Goal: Complete application form

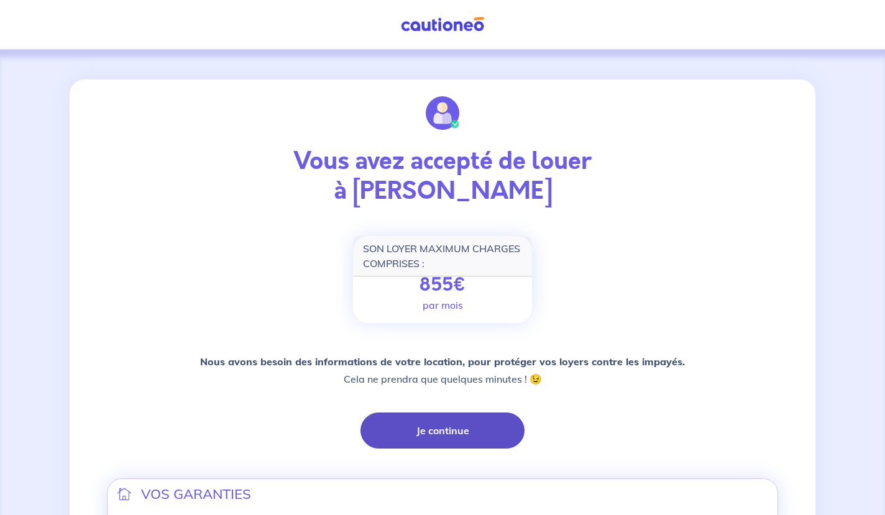
click at [450, 434] on button "Je continue" at bounding box center [442, 430] width 164 height 36
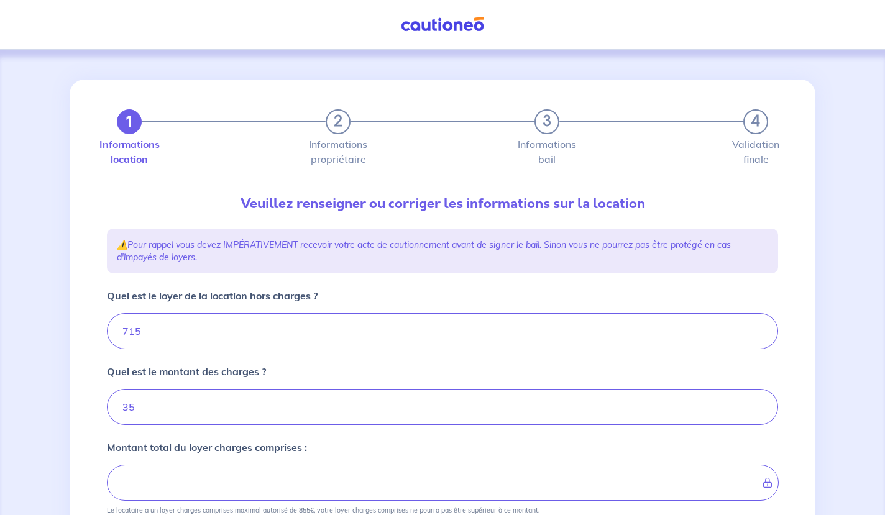
type input "750"
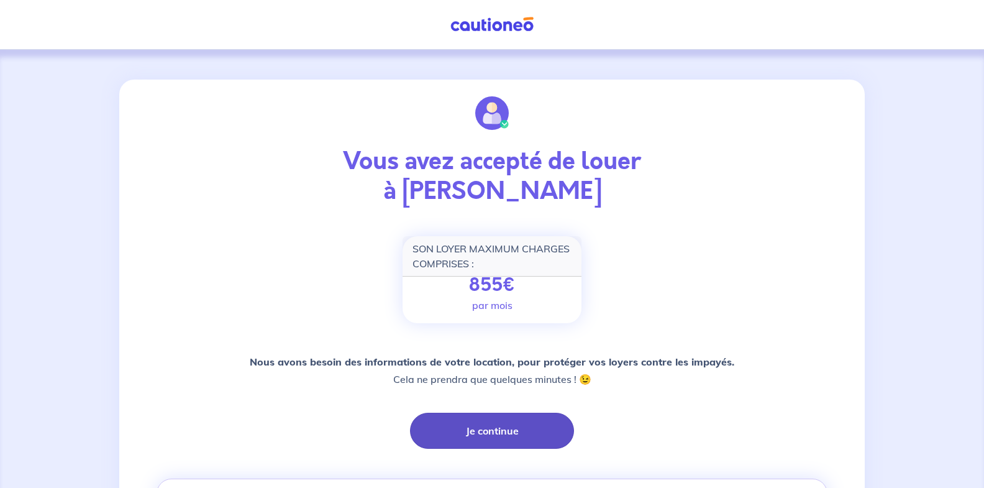
click at [501, 428] on button "Je continue" at bounding box center [492, 430] width 164 height 36
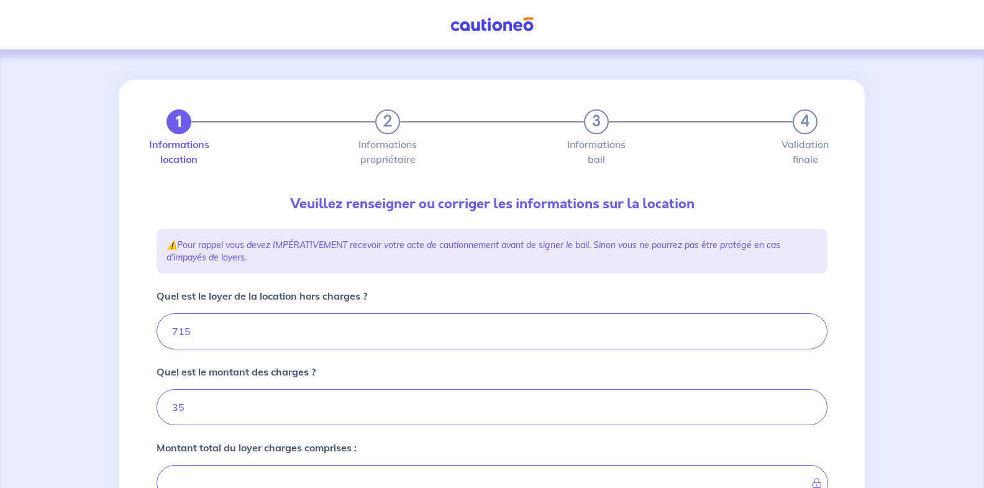
type input "750"
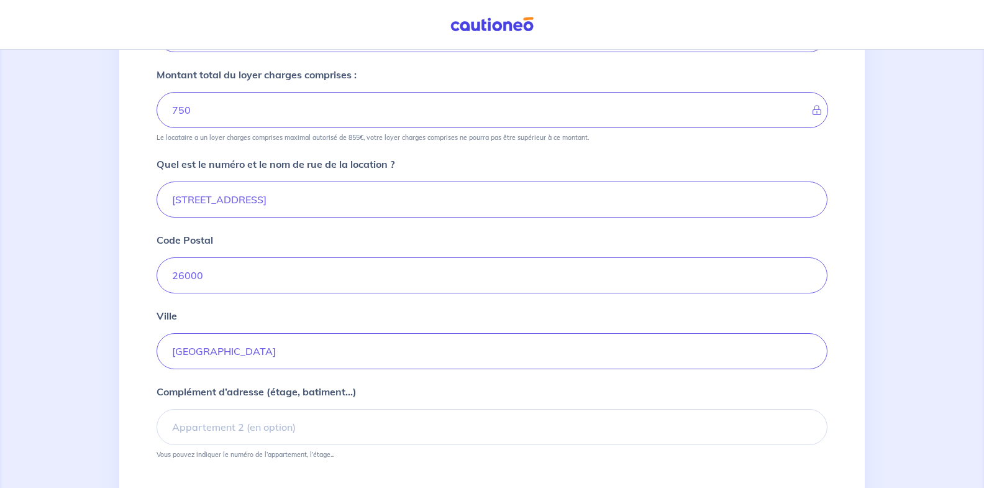
scroll to position [464, 0]
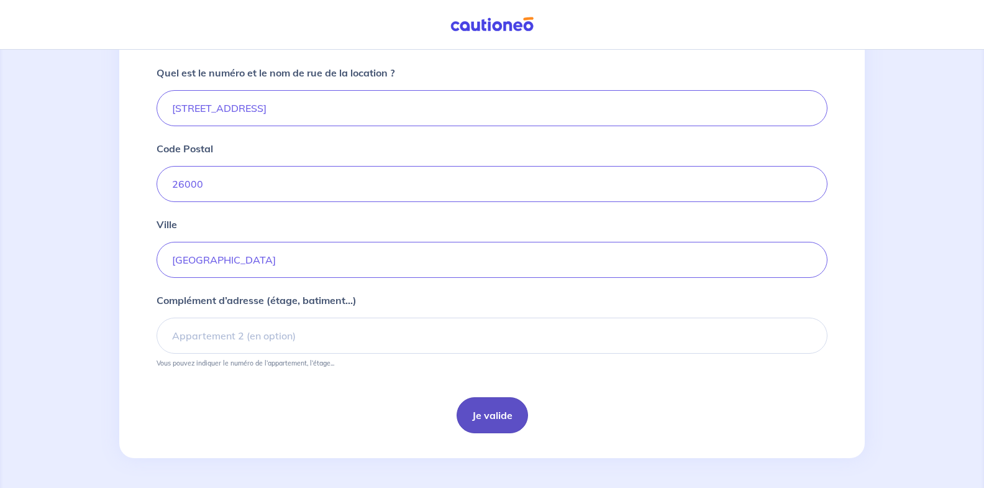
click at [502, 414] on button "Je valide" at bounding box center [492, 415] width 71 height 36
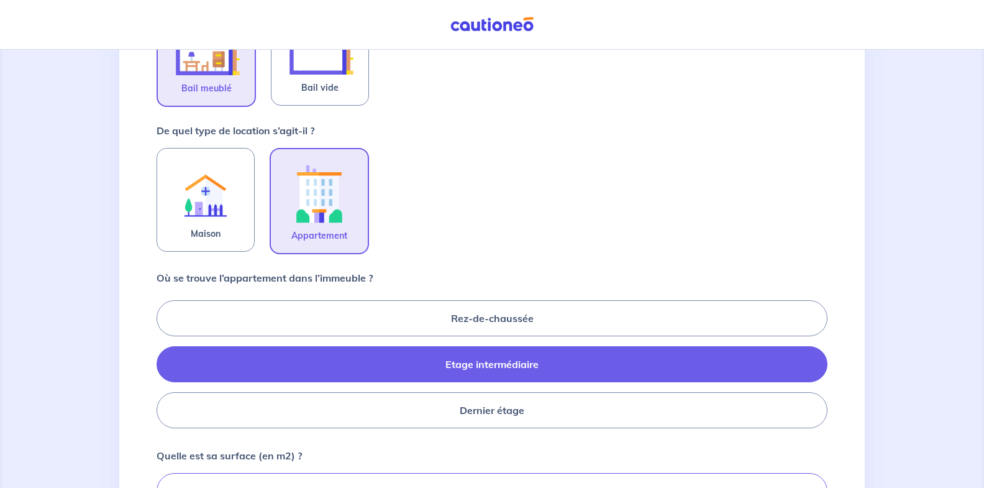
scroll to position [435, 0]
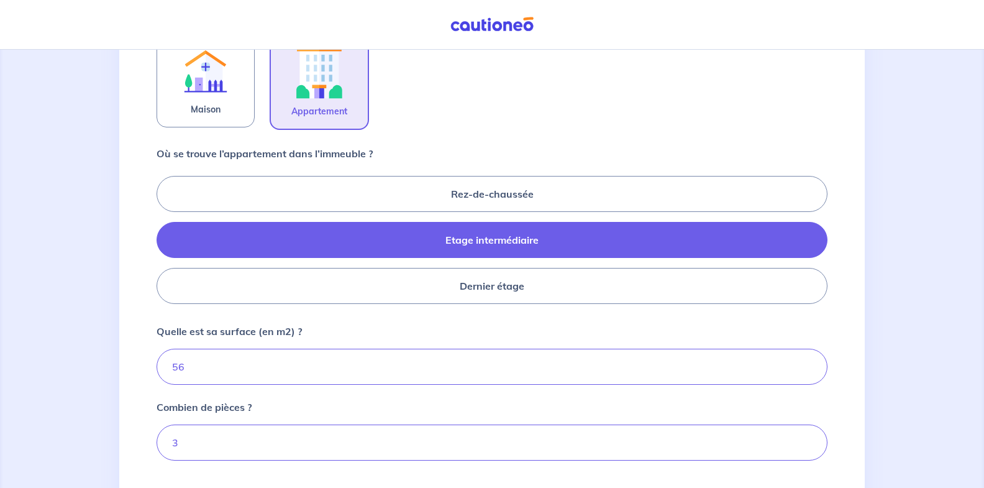
click at [544, 277] on div "1 2 3 4 Informations location Informations propriétaire Informations bail Valid…" at bounding box center [492, 121] width 984 height 1012
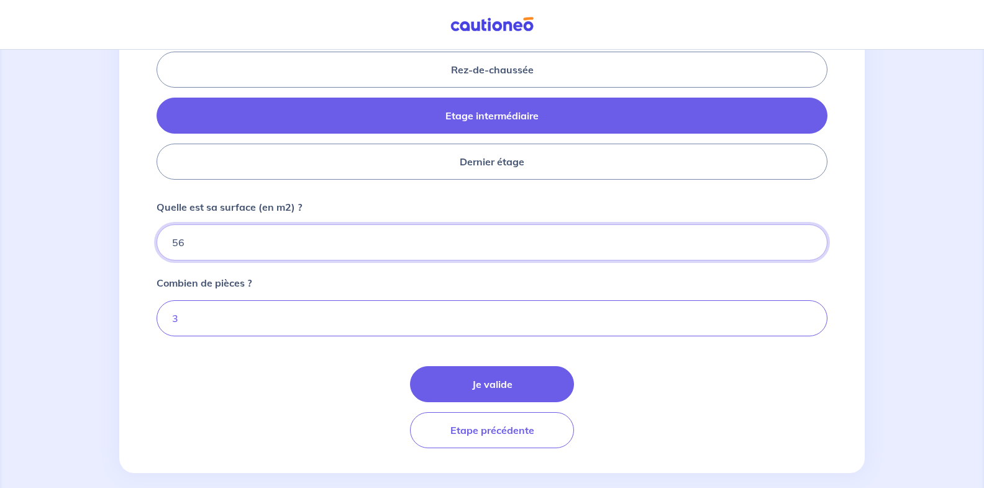
drag, startPoint x: 205, startPoint y: 243, endPoint x: 152, endPoint y: 242, distance: 53.4
type input "55"
type input "55.80"
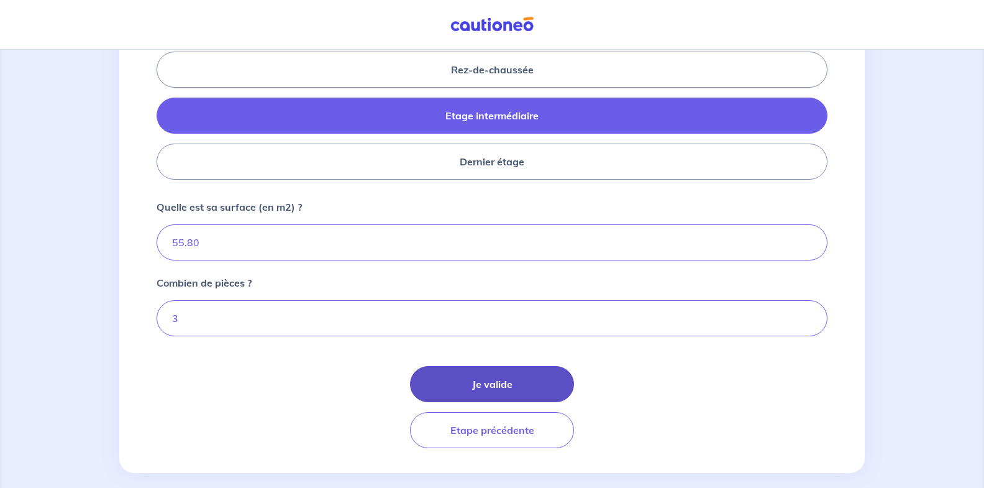
click at [522, 387] on button "Je valide" at bounding box center [492, 384] width 164 height 36
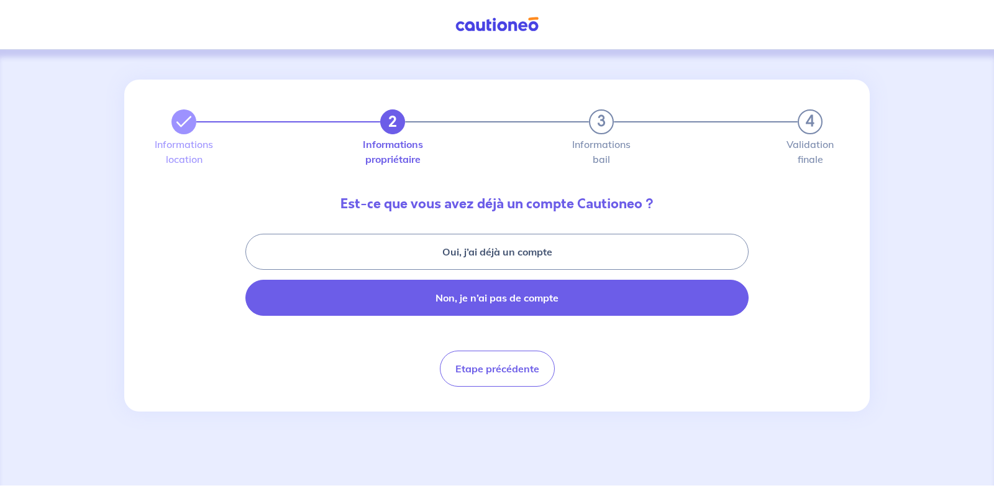
click at [475, 303] on button "Non, je n’ai pas de compte" at bounding box center [496, 298] width 503 height 36
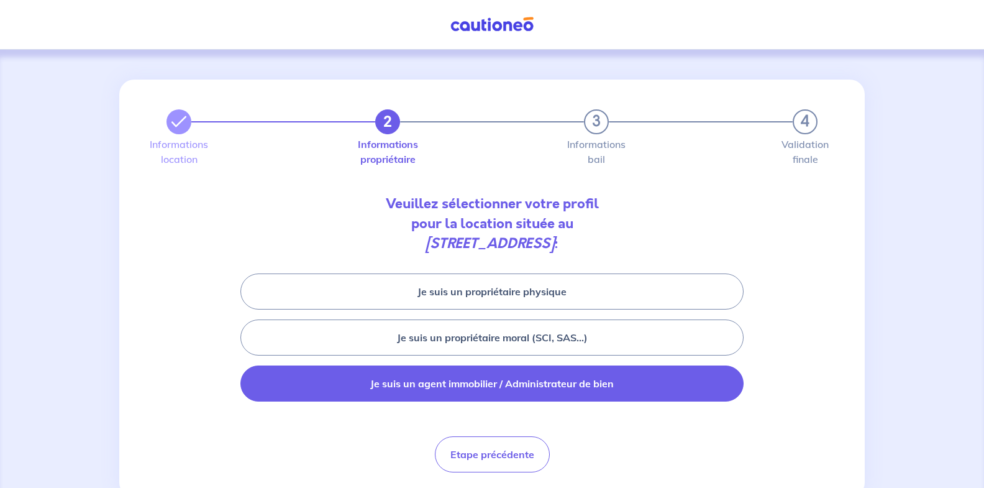
click at [541, 380] on button "Je suis un agent immobilier / Administrateur de bien" at bounding box center [491, 383] width 503 height 36
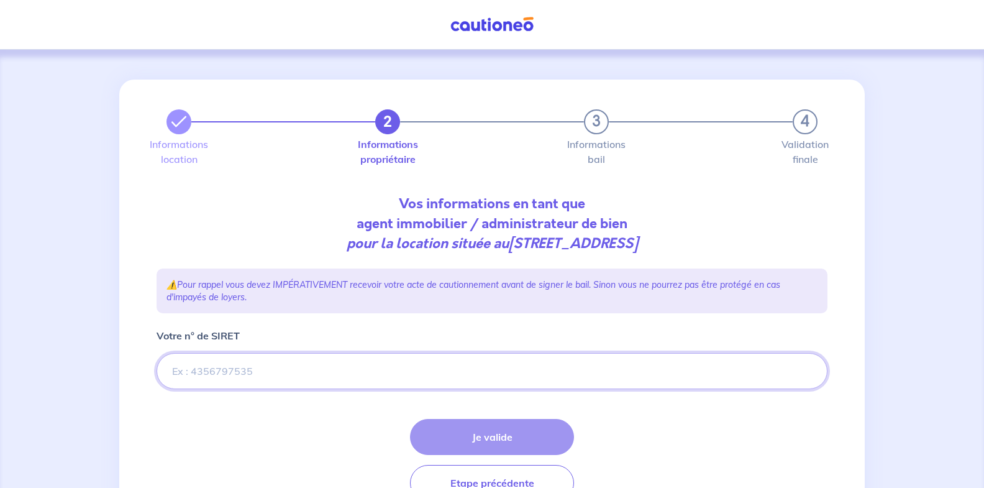
click at [282, 368] on input "Votre n° de SIRET" at bounding box center [492, 371] width 671 height 36
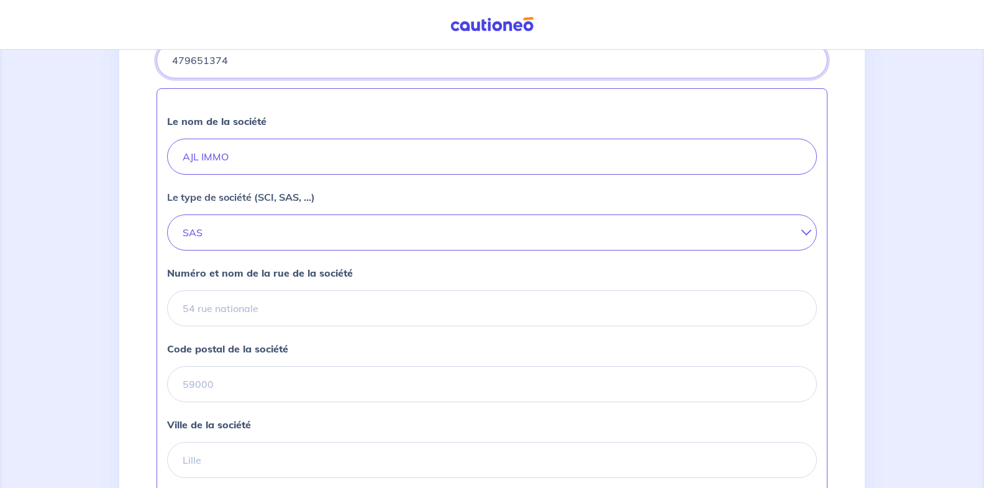
scroll to position [373, 0]
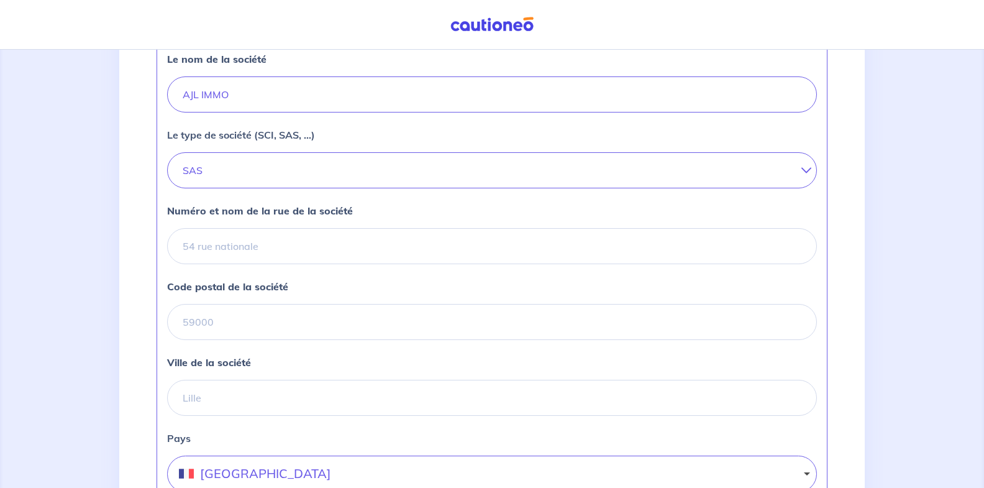
type input "479651374"
click at [212, 252] on input "Numéro et nom de la rue de la société" at bounding box center [492, 246] width 650 height 36
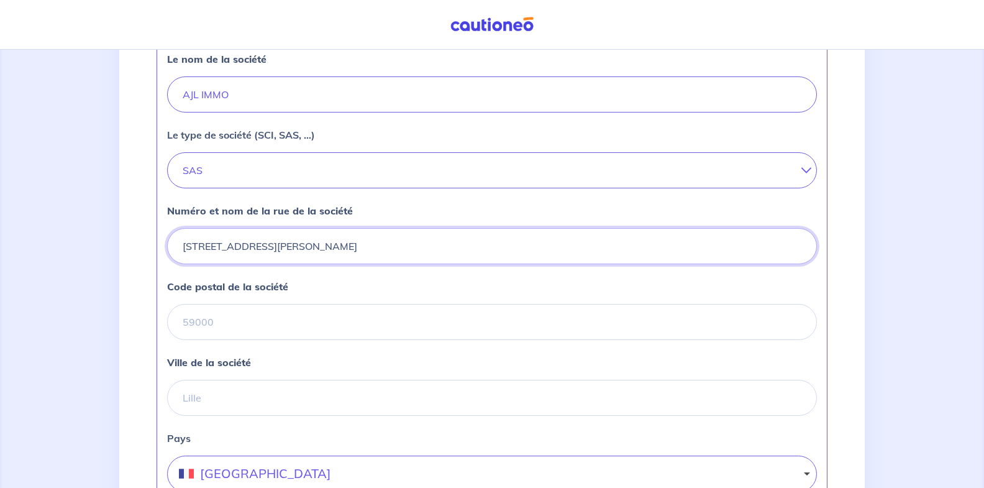
type input "[STREET_ADDRESS][PERSON_NAME]"
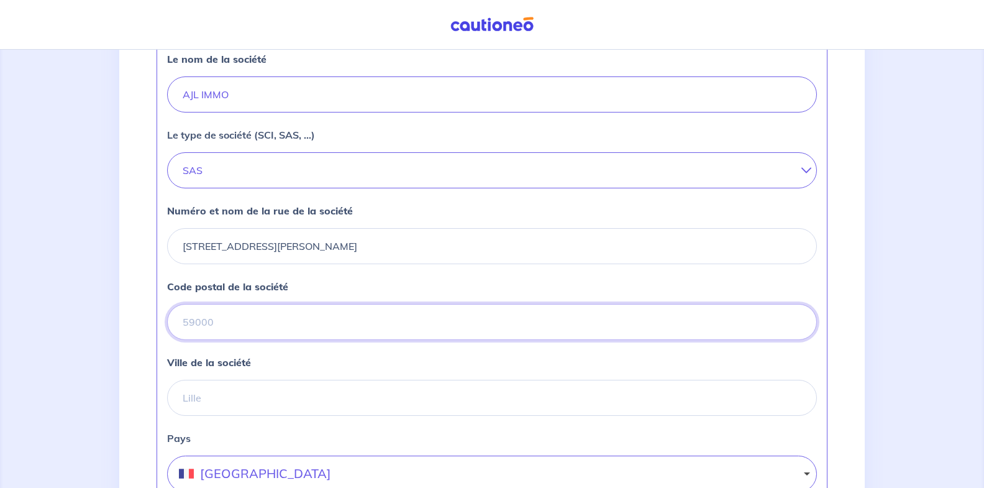
click at [262, 312] on input "Code postal de la société" at bounding box center [492, 322] width 650 height 36
type input "26000"
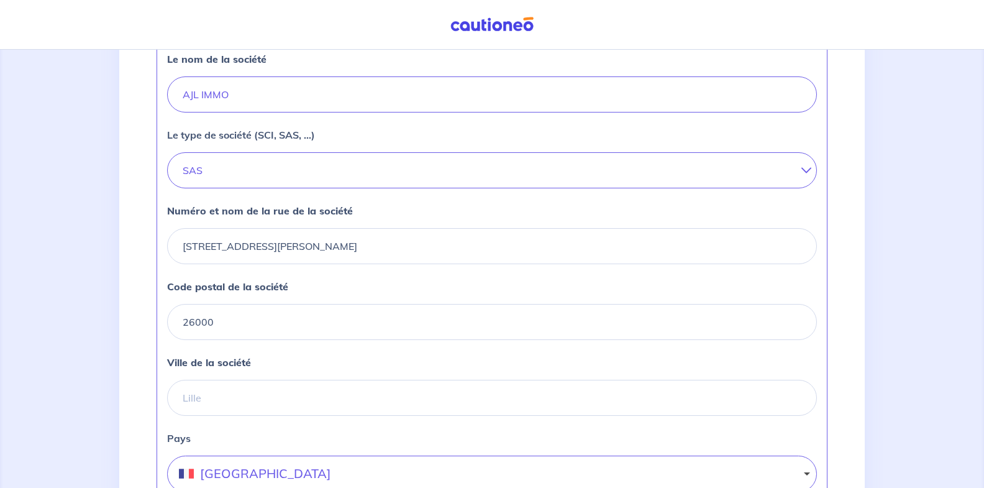
click at [481, 377] on div "Ville de la société" at bounding box center [492, 385] width 650 height 61
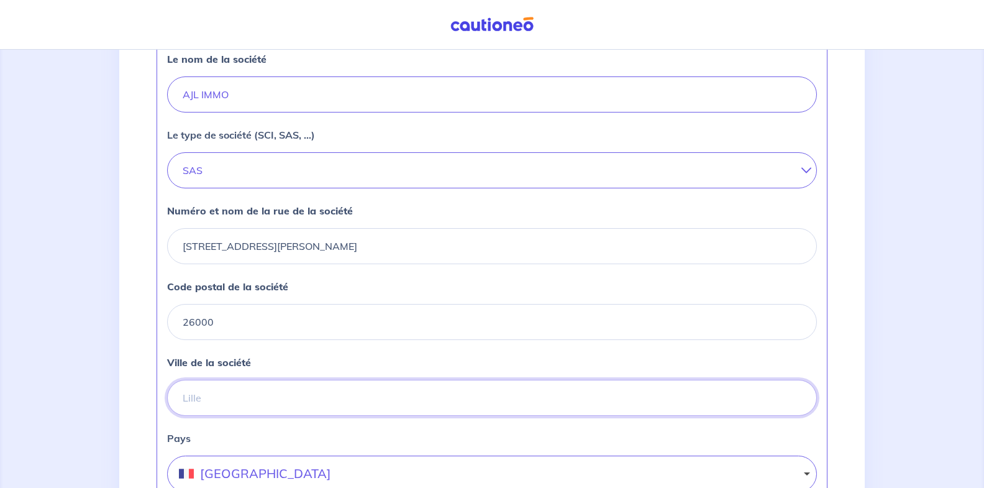
click at [418, 390] on input "Ville de la société" at bounding box center [492, 398] width 650 height 36
type input "[GEOGRAPHIC_DATA]"
click at [544, 221] on div "Numéro et nom de la rue de la société [STREET_ADDRESS][PERSON_NAME]" at bounding box center [492, 233] width 650 height 61
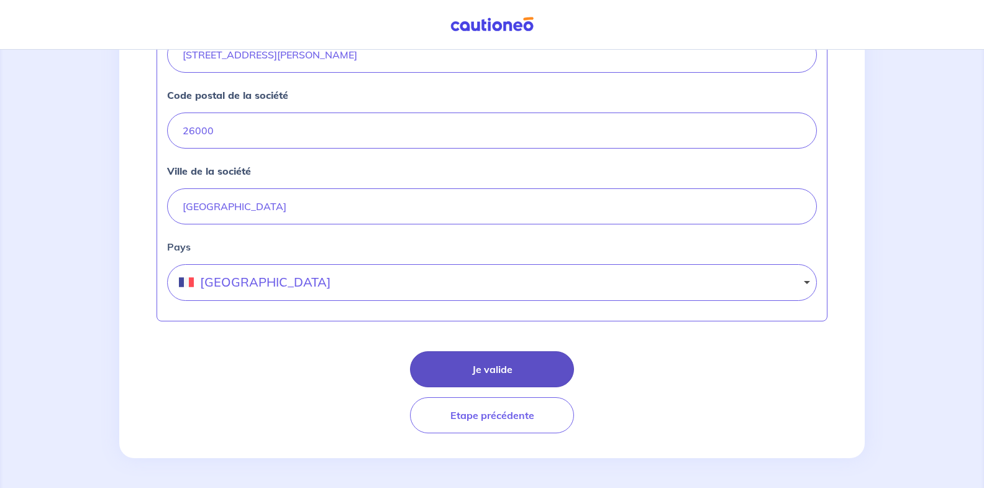
click at [481, 367] on button "Je valide" at bounding box center [492, 369] width 164 height 36
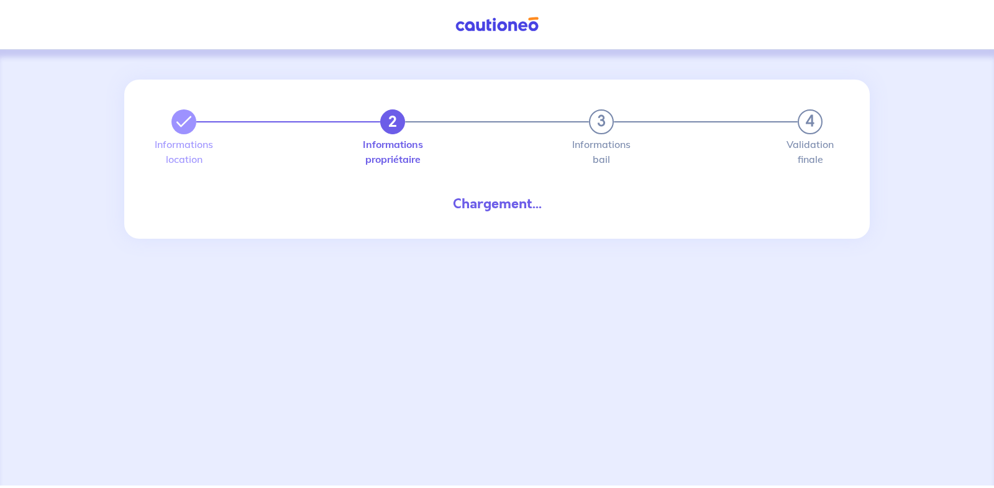
select select "FR"
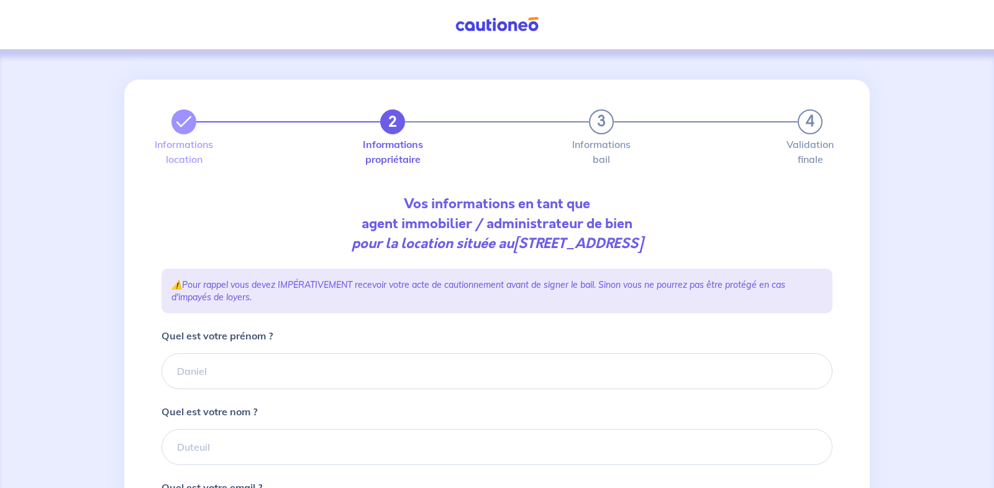
type input "06 83 87 24 65"
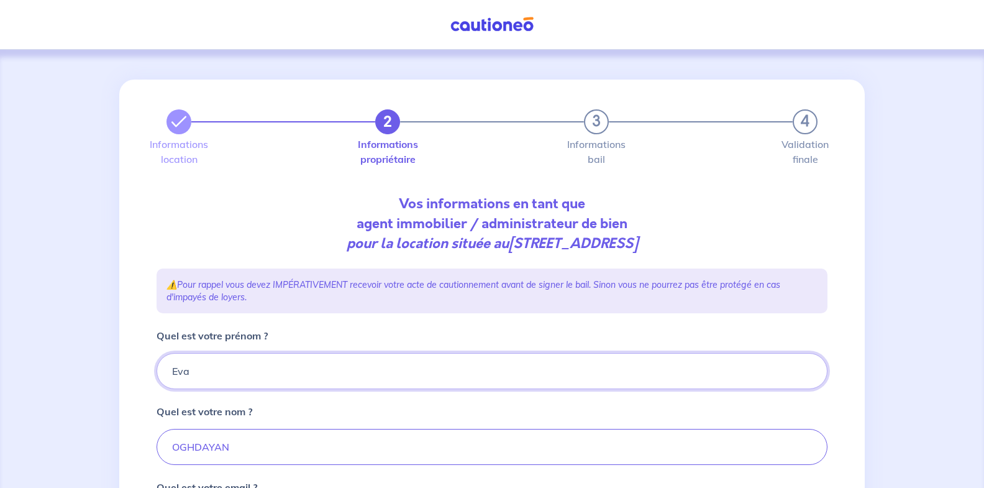
drag, startPoint x: 220, startPoint y: 368, endPoint x: 132, endPoint y: 370, distance: 87.6
click at [132, 370] on div "2 3 4 Informations location Informations propriétaire Informations bail Validat…" at bounding box center [491, 416] width 745 height 673
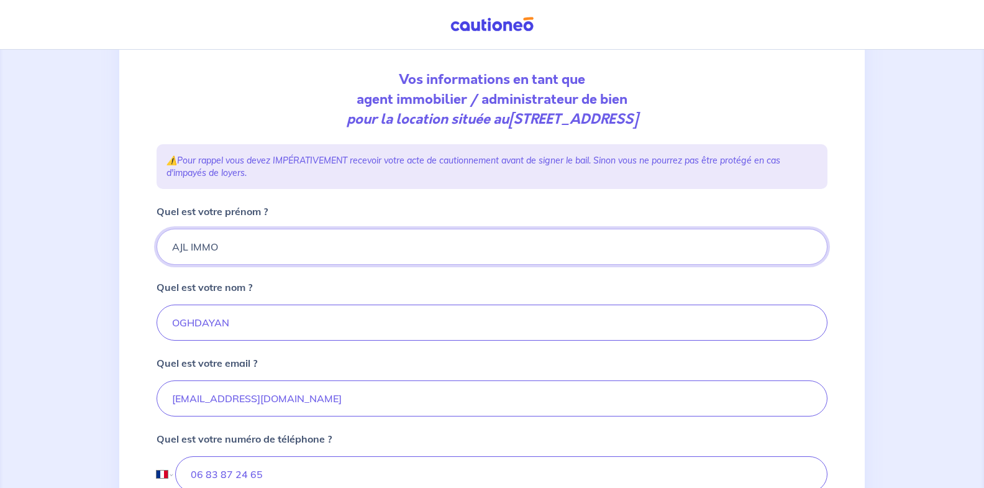
type input "AJL IMMO"
drag, startPoint x: 257, startPoint y: 315, endPoint x: 23, endPoint y: 315, distance: 233.6
click at [23, 315] on div "2 3 4 Informations location Informations propriétaire Informations bail Validat…" at bounding box center [492, 291] width 984 height 733
type input "AJL IMMO"
drag, startPoint x: 343, startPoint y: 395, endPoint x: 142, endPoint y: 397, distance: 200.7
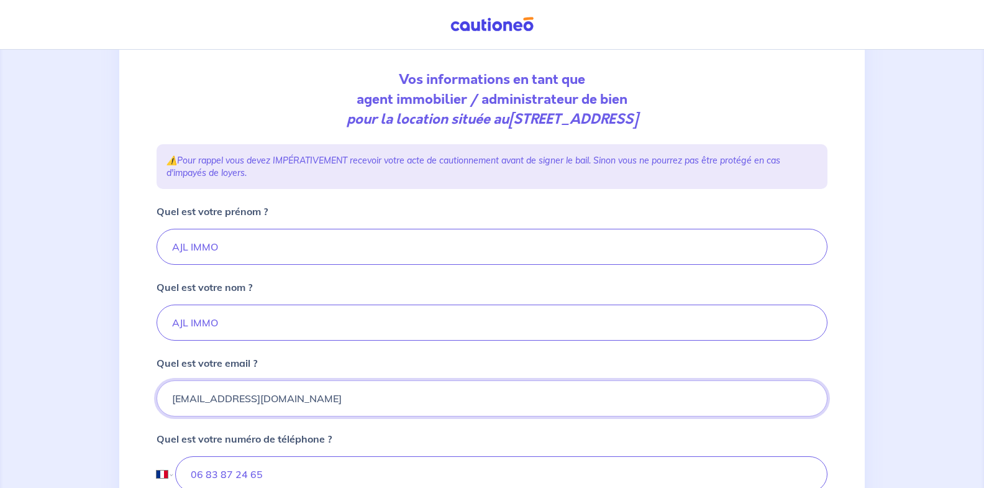
click at [142, 397] on div "2 3 4 Informations location Informations propriétaire Informations bail Validat…" at bounding box center [491, 291] width 745 height 673
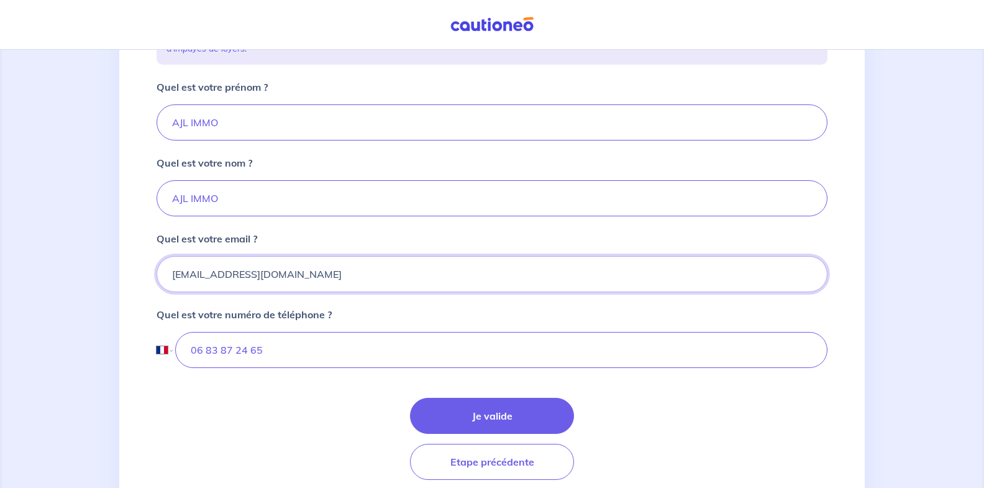
type input "[EMAIL_ADDRESS][DOMAIN_NAME]"
drag, startPoint x: 289, startPoint y: 350, endPoint x: 107, endPoint y: 339, distance: 181.8
click at [107, 339] on div "2 3 4 Informations location Informations propriétaire Informations bail Validat…" at bounding box center [492, 167] width 984 height 733
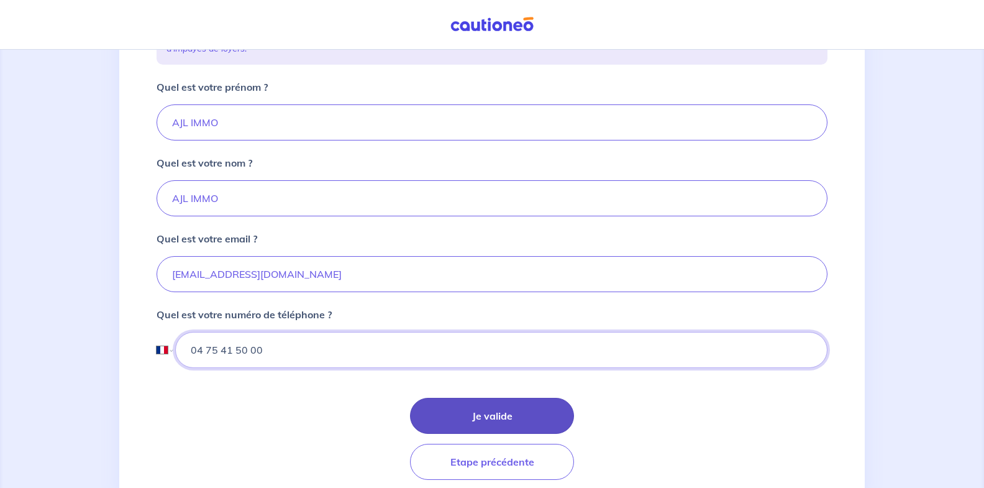
type input "04 75 41 50 00"
click at [535, 409] on button "Je valide" at bounding box center [492, 416] width 164 height 36
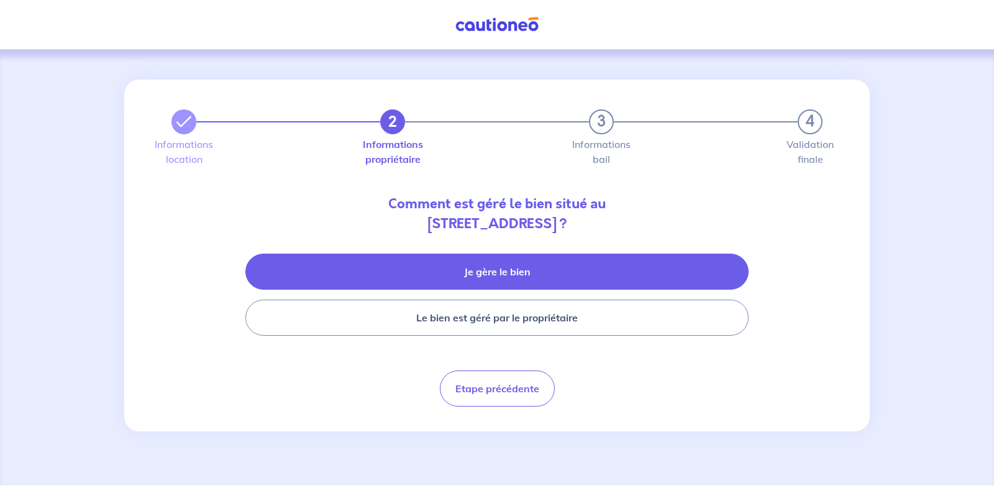
click at [540, 276] on button "Je gère le bien" at bounding box center [496, 271] width 503 height 36
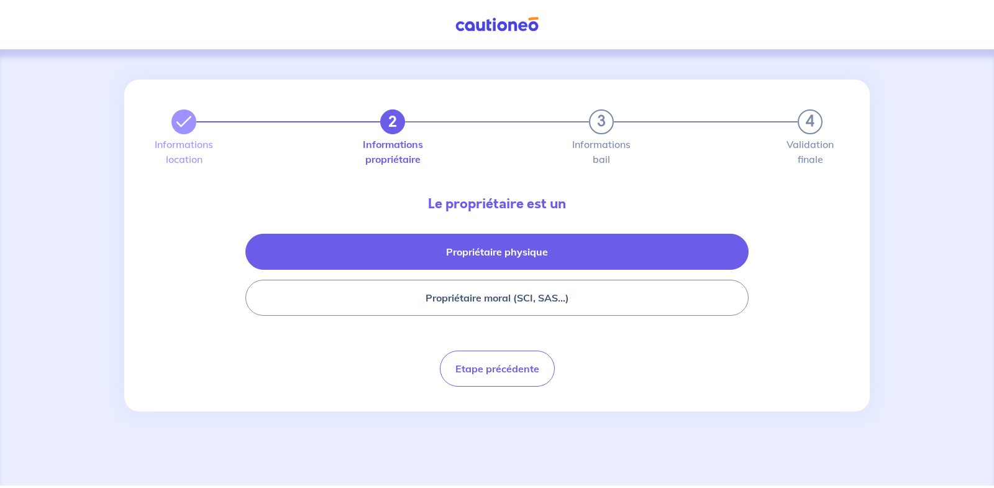
click at [544, 255] on button "Propriétaire physique" at bounding box center [496, 252] width 503 height 36
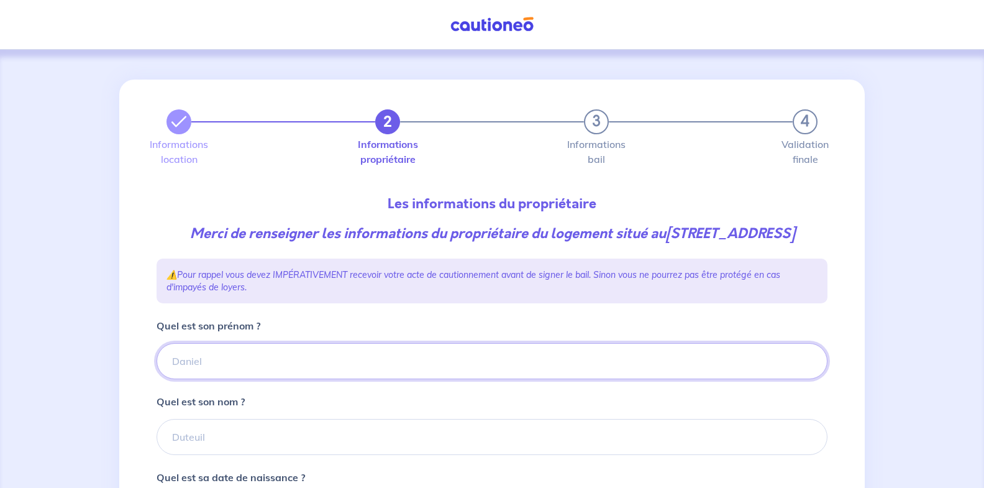
click at [282, 379] on input "Quel est son prénom ?" at bounding box center [492, 361] width 671 height 36
click at [248, 379] on input "Quel est son prénom ?" at bounding box center [492, 361] width 671 height 36
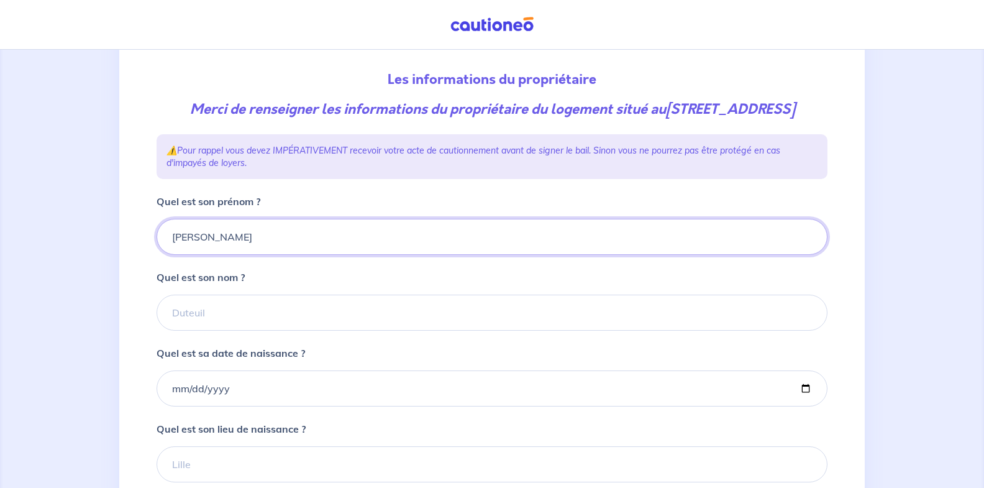
type input "[PERSON_NAME]"
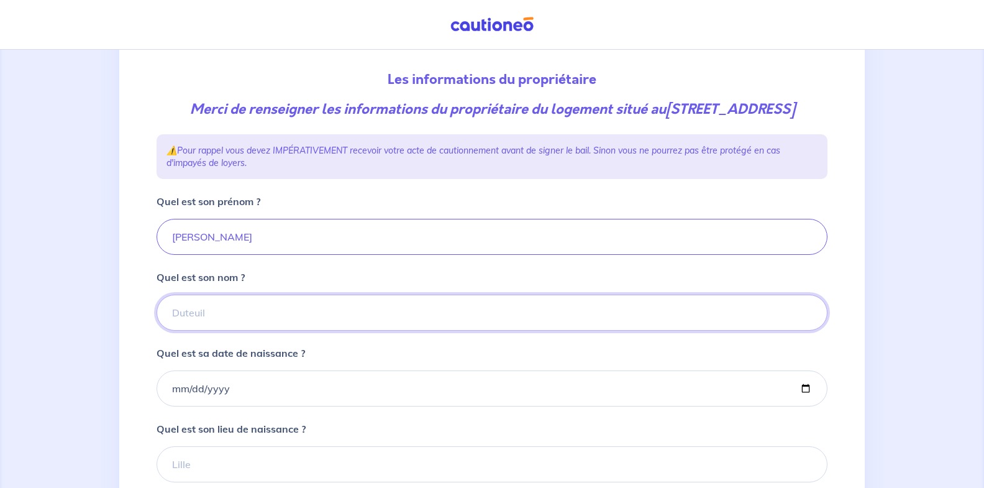
click at [239, 326] on input "Quel est son nom ?" at bounding box center [492, 312] width 671 height 36
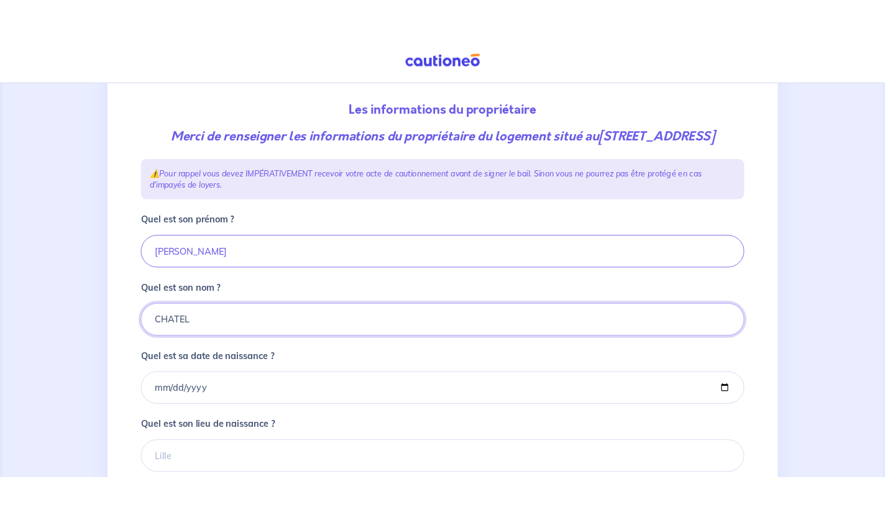
scroll to position [248, 0]
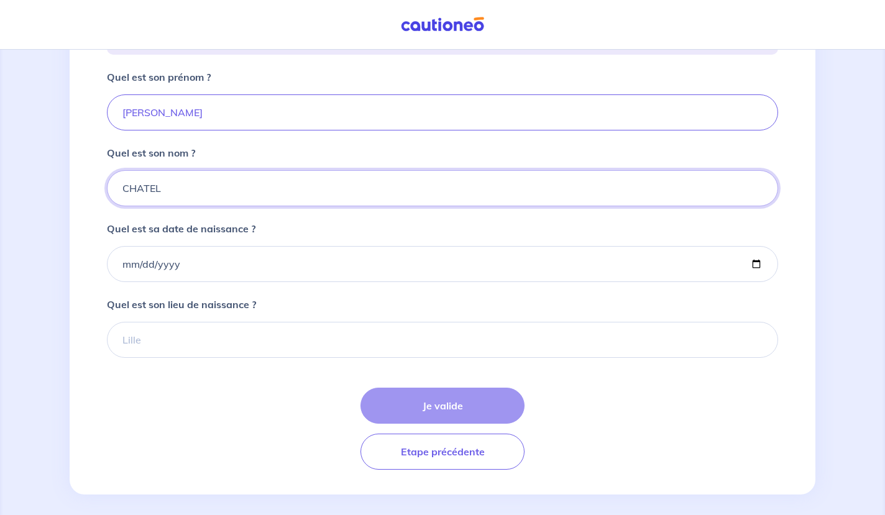
type input "CHATEL"
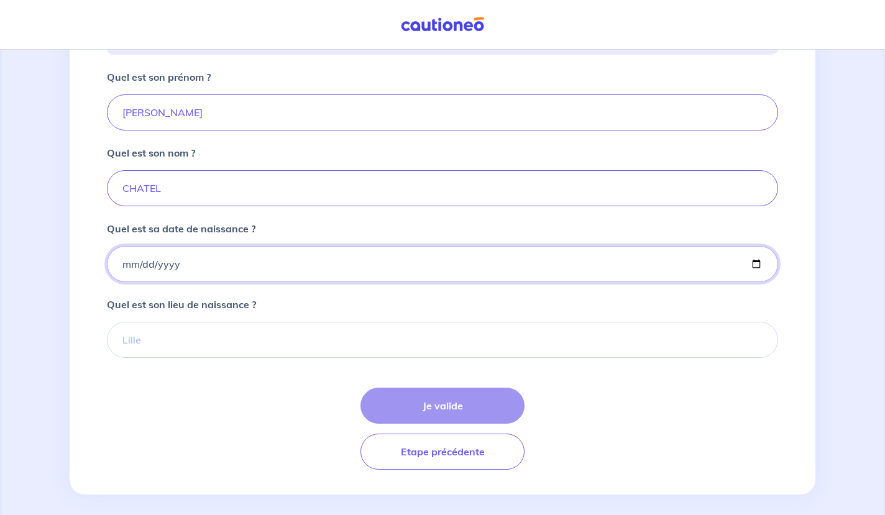
click at [212, 282] on input "Quel est sa date de naissance ?" at bounding box center [442, 264] width 671 height 36
click at [120, 282] on input "Quel est sa date de naissance ?" at bounding box center [442, 264] width 671 height 36
click at [124, 282] on input "Quel est sa date de naissance ?" at bounding box center [442, 264] width 671 height 36
type input "[DATE]"
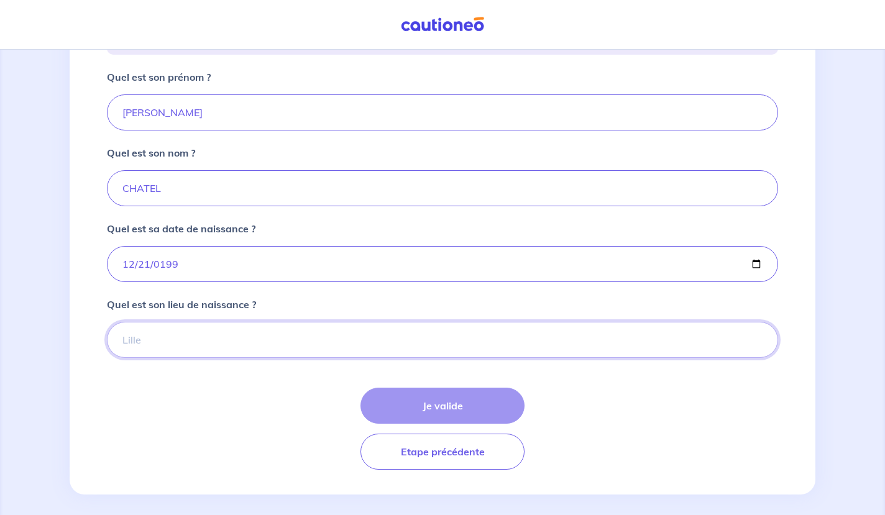
click at [148, 353] on input "Quel est son lieu de naissance ?" at bounding box center [442, 340] width 671 height 36
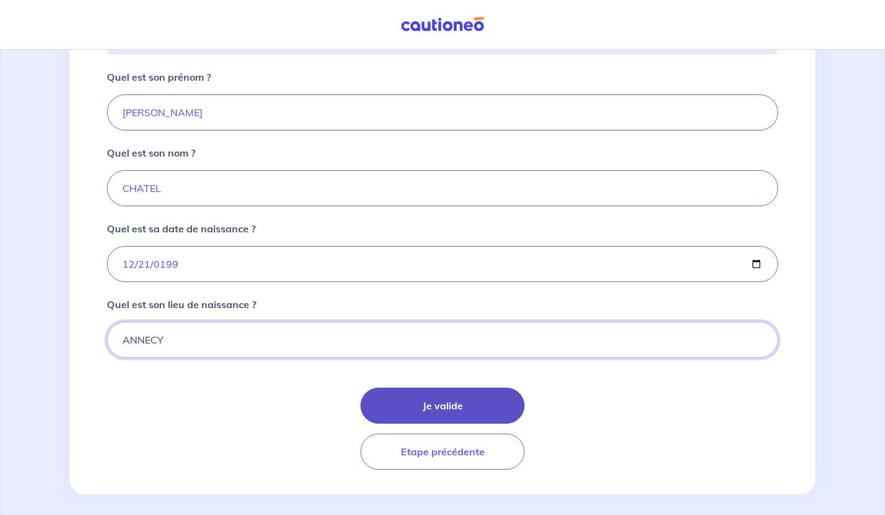
type input "ANNECY"
click at [476, 424] on button "Je valide" at bounding box center [442, 406] width 164 height 36
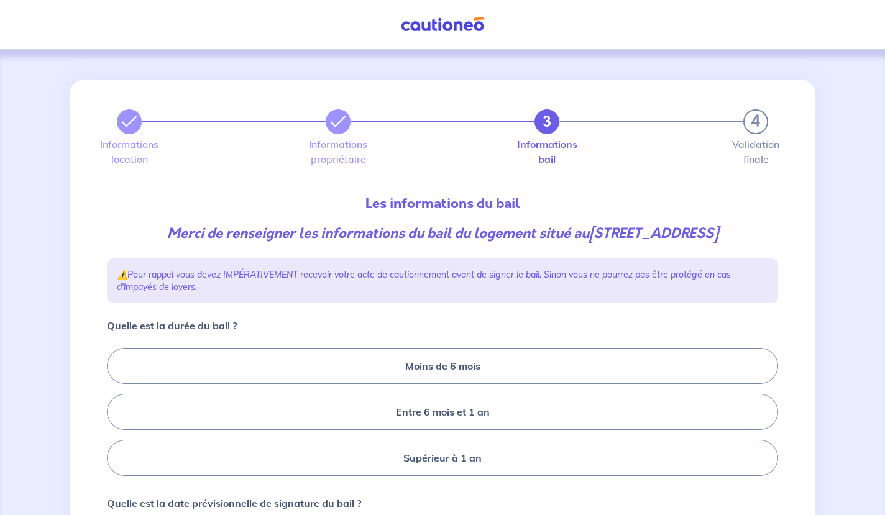
scroll to position [124, 0]
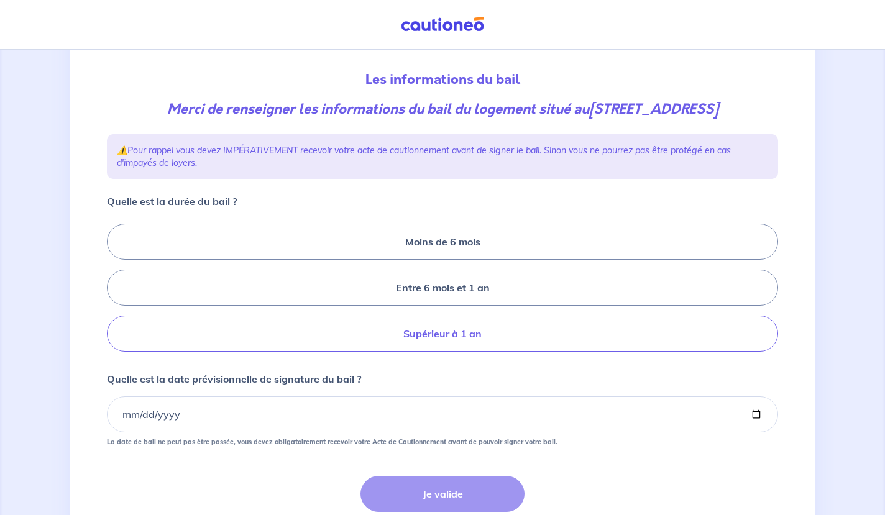
click at [468, 330] on label "Supérieur à 1 an" at bounding box center [442, 334] width 671 height 36
click at [115, 292] on input "Supérieur à 1 an" at bounding box center [111, 288] width 8 height 8
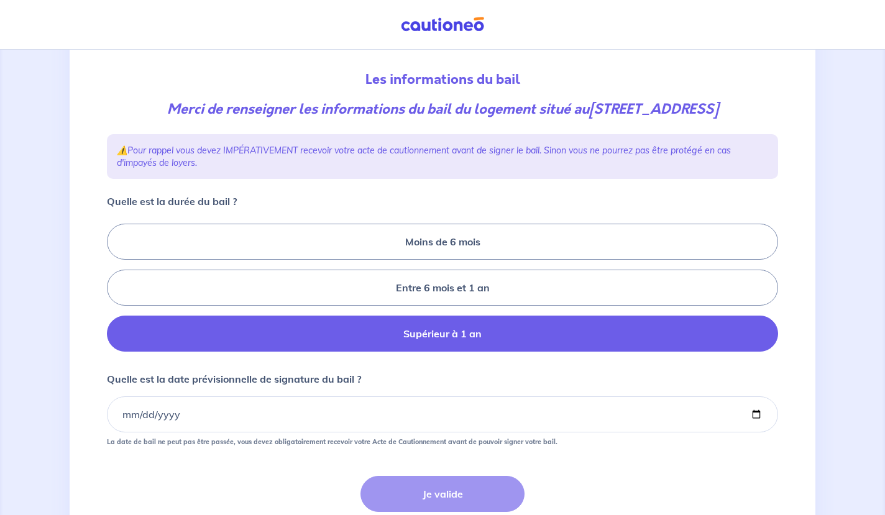
radio input "true"
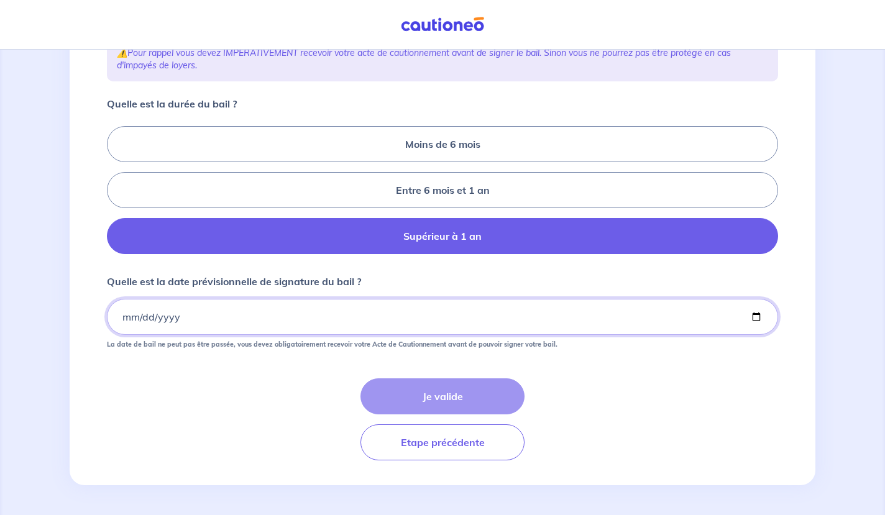
click at [124, 321] on input "Quelle est la date prévisionnelle de signature du bail ?" at bounding box center [442, 317] width 671 height 36
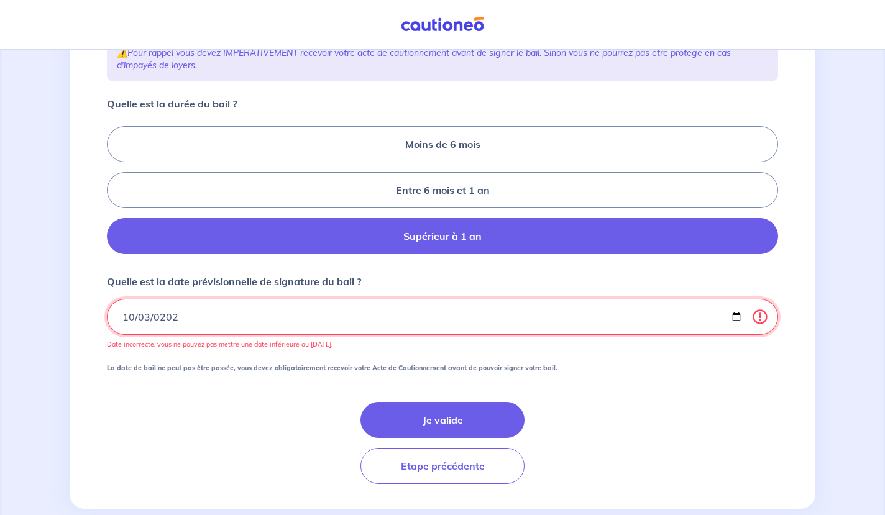
type input "[DATE]"
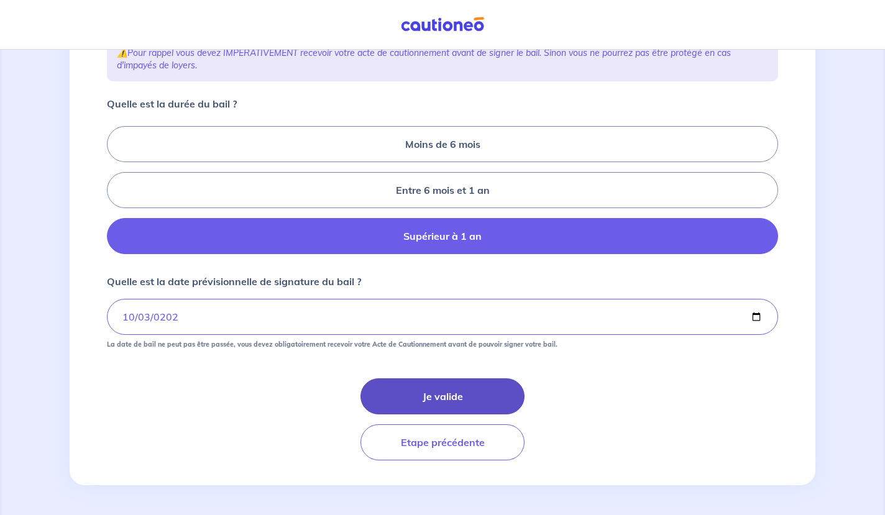
click at [475, 389] on button "Je valide" at bounding box center [442, 396] width 164 height 36
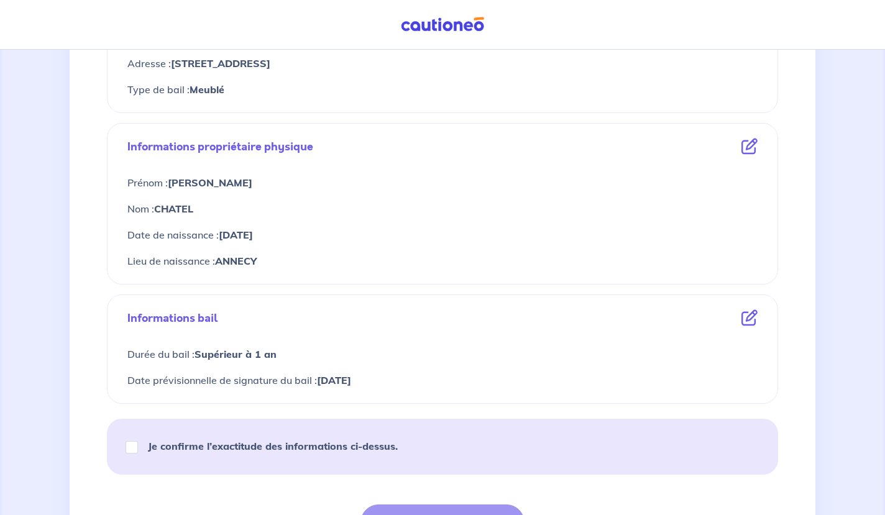
scroll to position [435, 0]
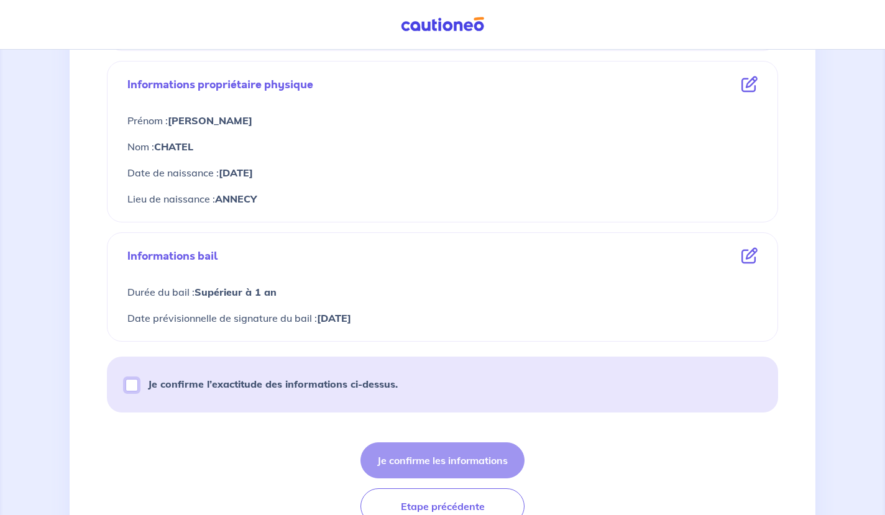
click at [133, 383] on input "Je confirme l’exactitude des informations ci-dessus." at bounding box center [131, 385] width 12 height 12
checkbox input "true"
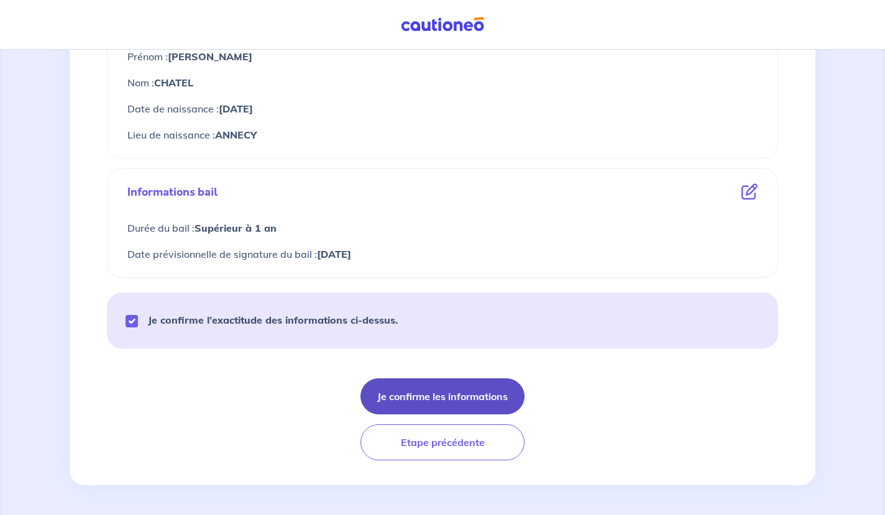
click at [481, 393] on button "Je confirme les informations" at bounding box center [442, 396] width 164 height 36
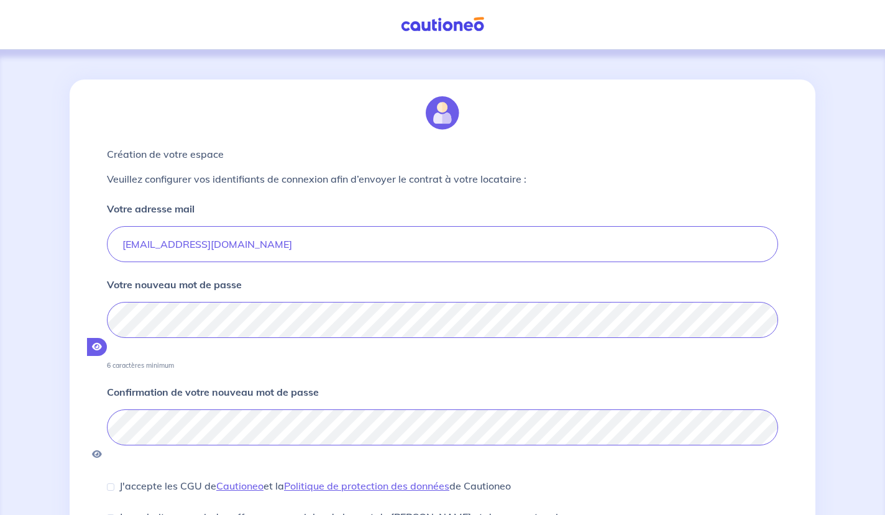
click at [102, 342] on icon "button" at bounding box center [97, 346] width 10 height 9
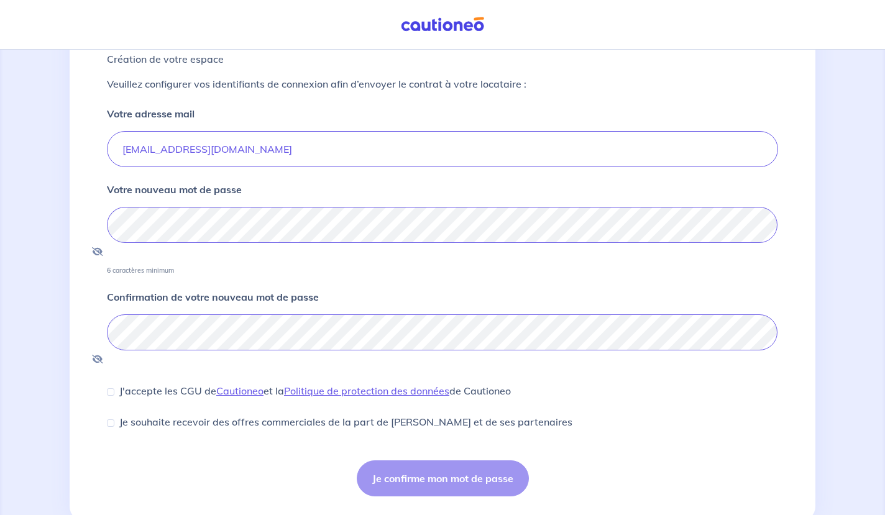
click at [439, 460] on div "Je confirme mon mot de passe" at bounding box center [442, 478] width 671 height 36
click at [112, 388] on input "J'accepte les CGU de [PERSON_NAME] et la Politique de protection des données de…" at bounding box center [110, 391] width 7 height 7
checkbox input "true"
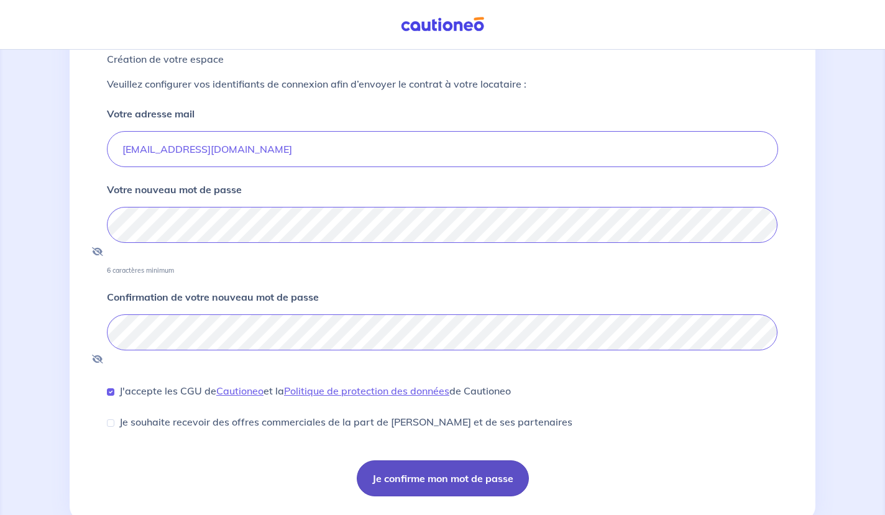
click at [427, 460] on button "Je confirme mon mot de passe" at bounding box center [443, 478] width 172 height 36
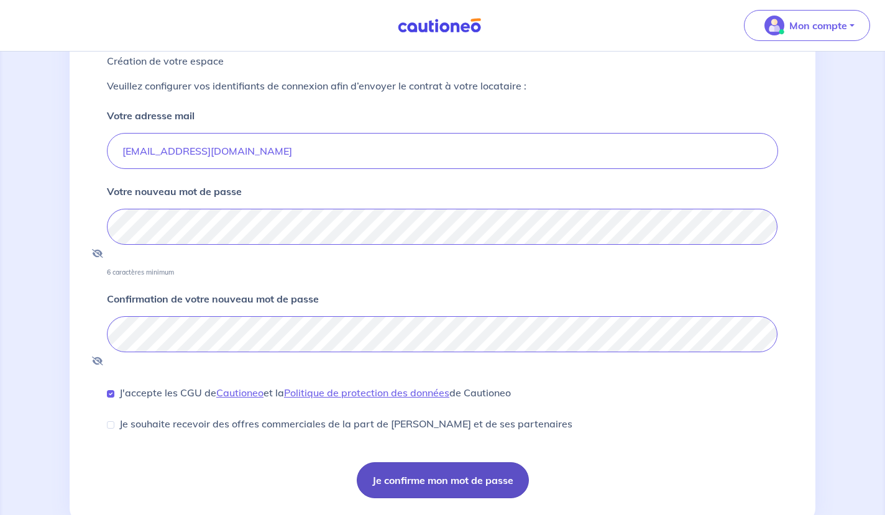
scroll to position [97, 0]
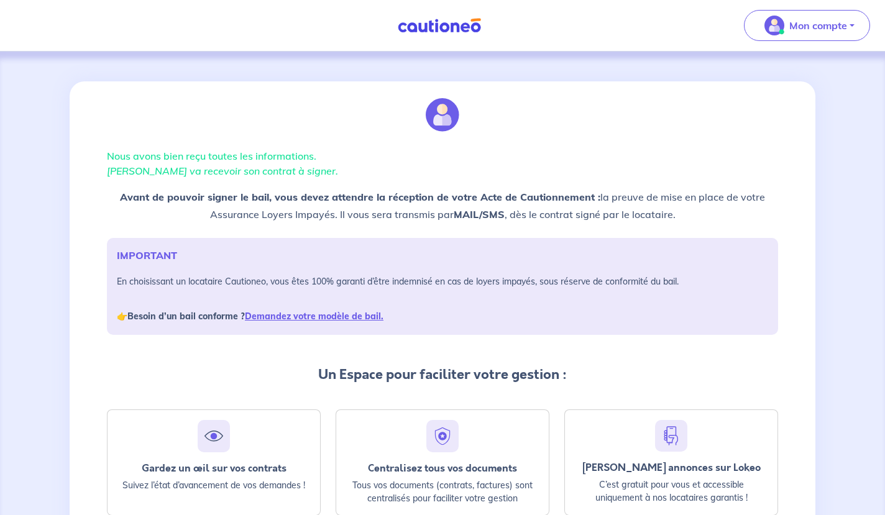
scroll to position [124, 0]
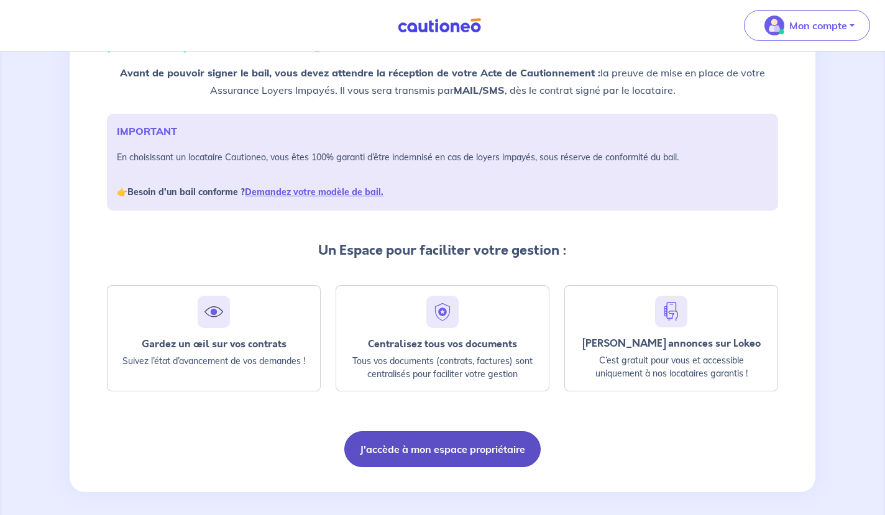
click at [454, 445] on button "J'accède à mon espace propriétaire" at bounding box center [442, 449] width 196 height 36
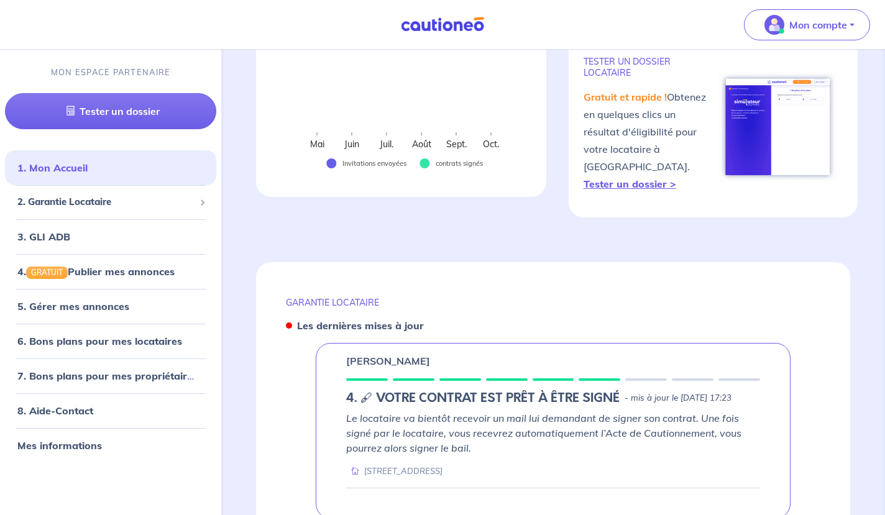
scroll to position [435, 0]
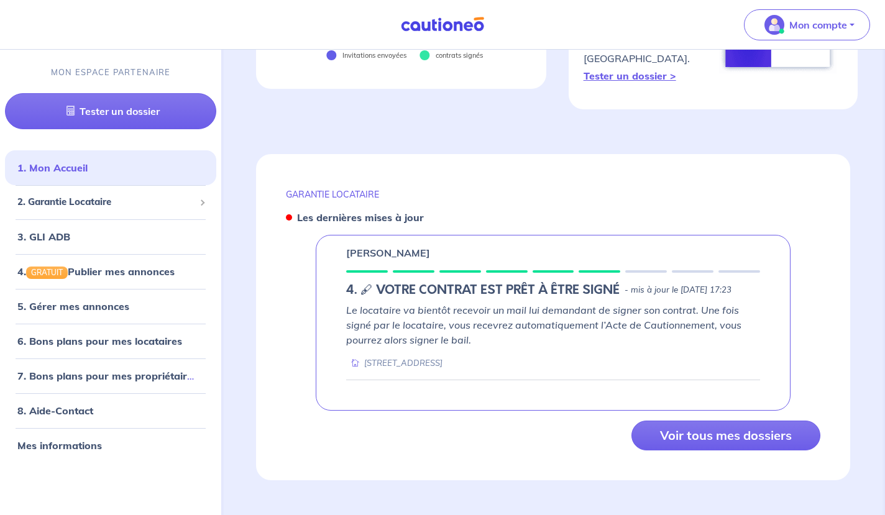
drag, startPoint x: 450, startPoint y: 359, endPoint x: 451, endPoint y: 365, distance: 6.3
click at [442, 361] on div "10 Rue de Vassieux 26000 Valence" at bounding box center [394, 363] width 96 height 12
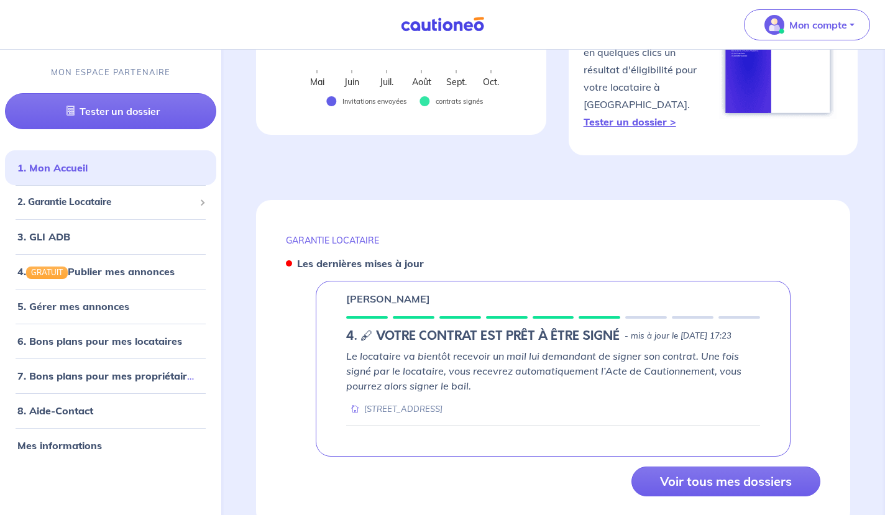
click at [786, 245] on div "GARANTIE LOCATAIRE Les dernières mises à jour Renaldo HEURTEBISE 4. 🖋 VOTRE CON…" at bounding box center [553, 363] width 594 height 326
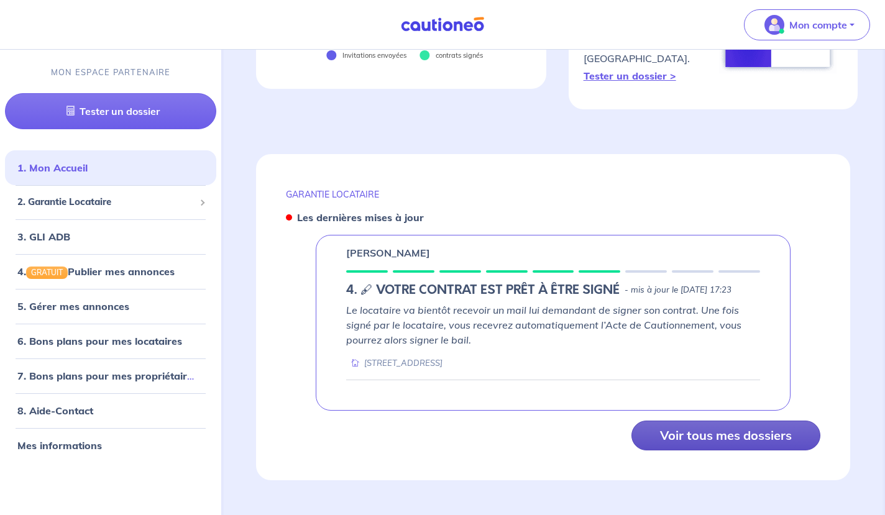
click at [767, 437] on button "Voir tous mes dossiers" at bounding box center [725, 436] width 189 height 30
